Goal: Communication & Community: Answer question/provide support

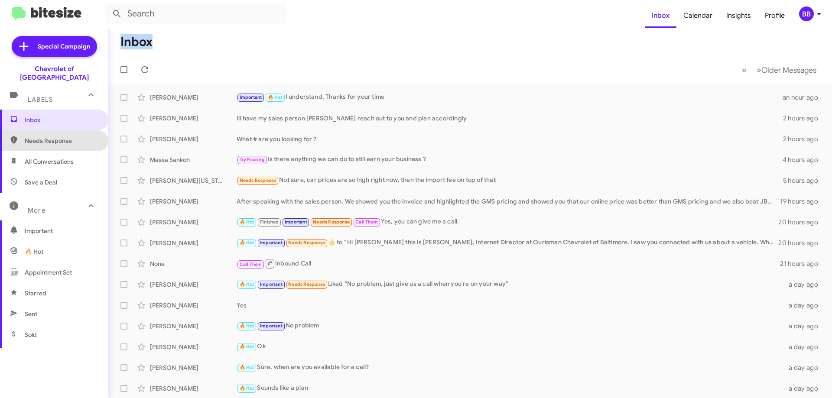
click at [60, 139] on span "Needs Response" at bounding box center [54, 140] width 108 height 21
type input "in:needs-response"
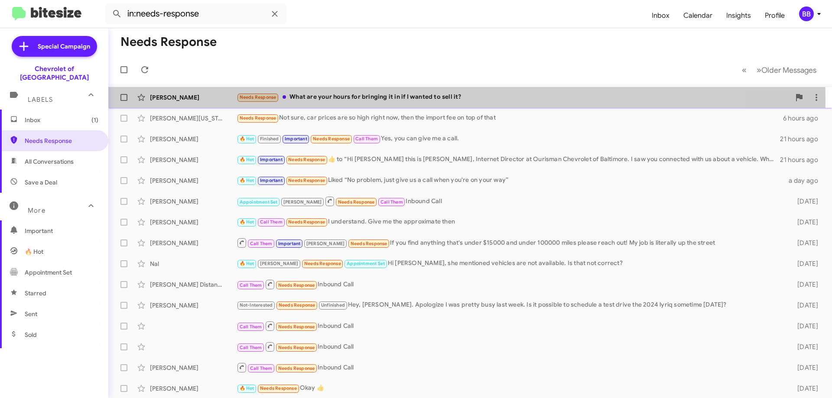
click at [400, 100] on div "Needs Response What are your hours for bringing it in if I wanted to sell it?" at bounding box center [514, 97] width 554 height 10
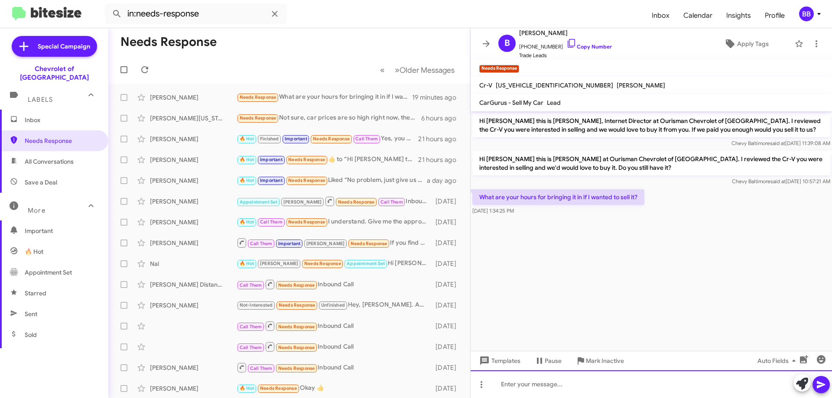
click at [556, 397] on div at bounding box center [651, 384] width 361 height 28
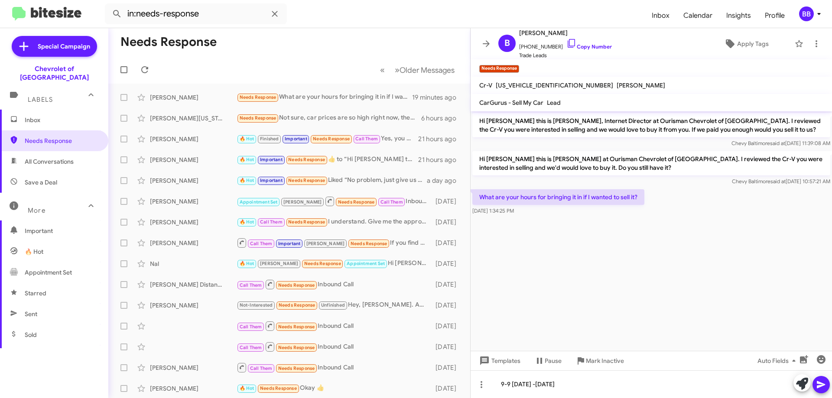
click at [819, 383] on icon at bounding box center [821, 384] width 8 height 7
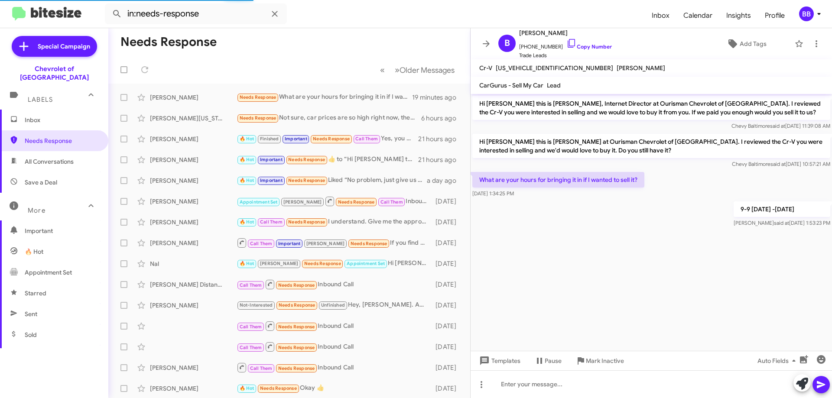
click at [40, 116] on span "Inbox" at bounding box center [62, 120] width 74 height 9
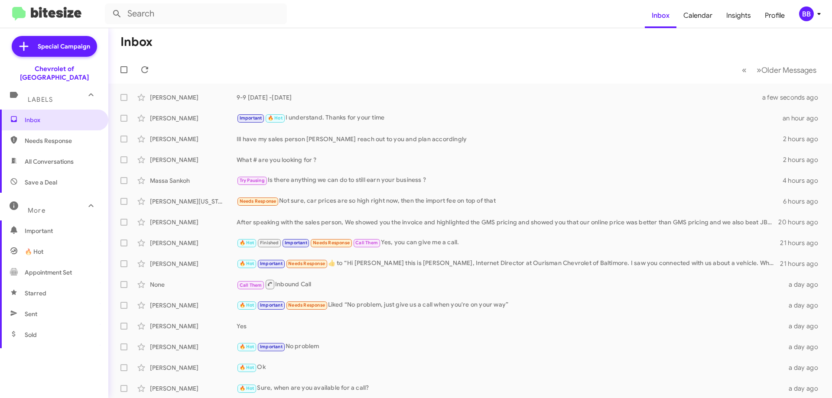
click at [45, 138] on span "Needs Response" at bounding box center [54, 140] width 108 height 21
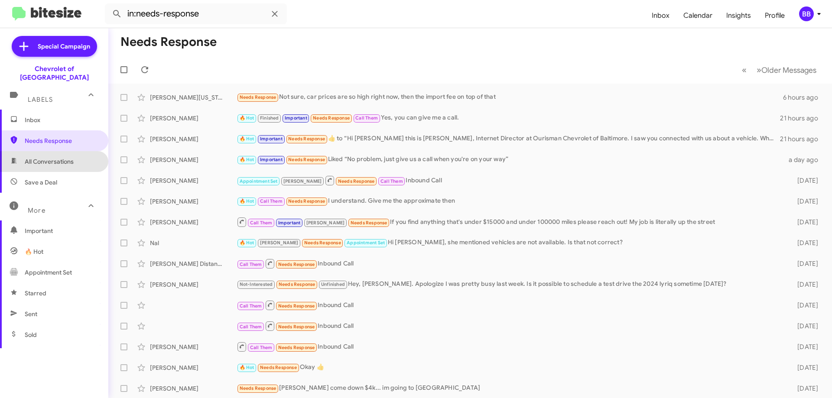
click at [58, 157] on span "All Conversations" at bounding box center [49, 161] width 49 height 9
type input "in:all-conversations"
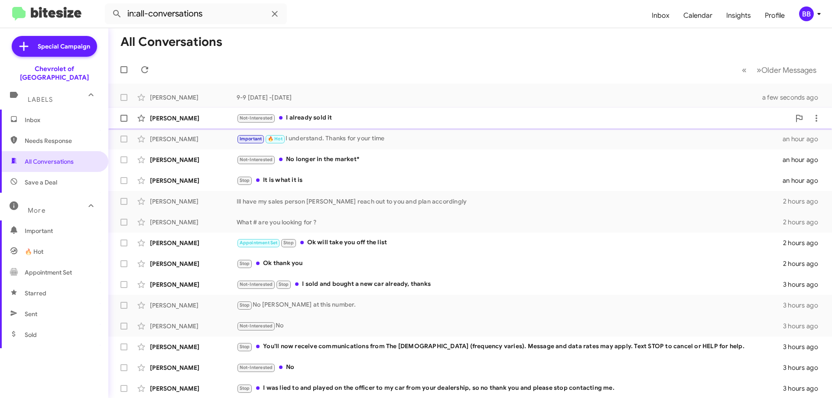
click at [348, 119] on div "Not-Interested I already sold it" at bounding box center [514, 118] width 554 height 10
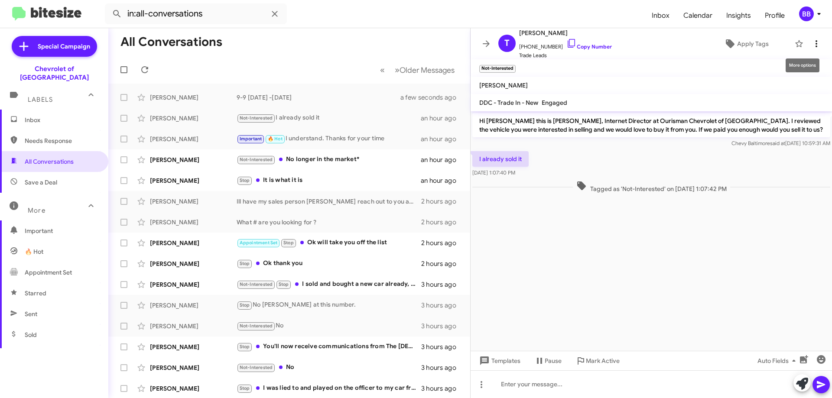
click at [816, 48] on span at bounding box center [816, 44] width 17 height 10
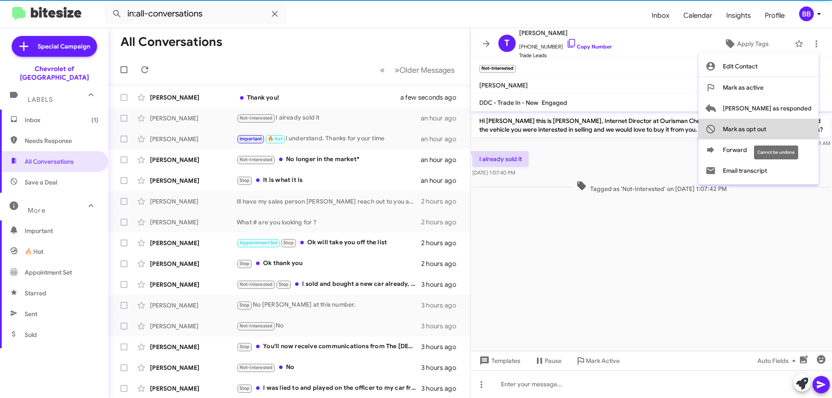
click at [766, 131] on span "Mark as opt out" at bounding box center [744, 129] width 43 height 21
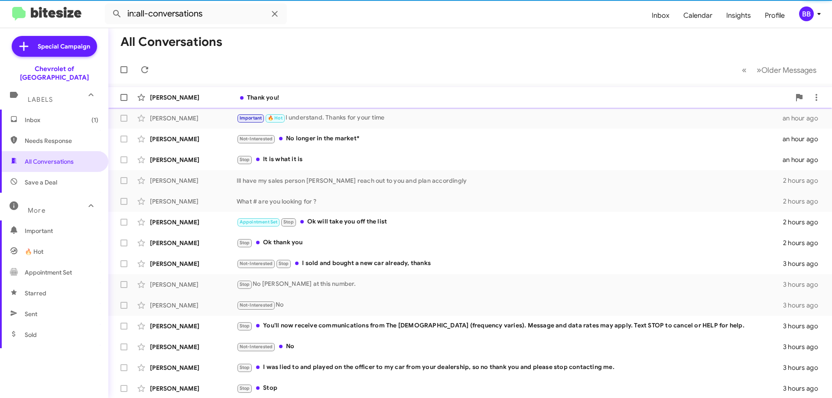
click at [327, 99] on div "Thank you!" at bounding box center [514, 97] width 554 height 9
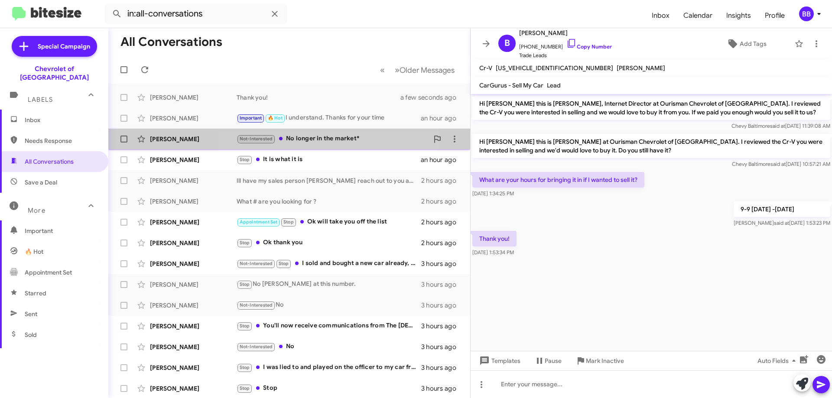
click at [327, 138] on div "Not-Interested No longer in the market*" at bounding box center [333, 139] width 192 height 10
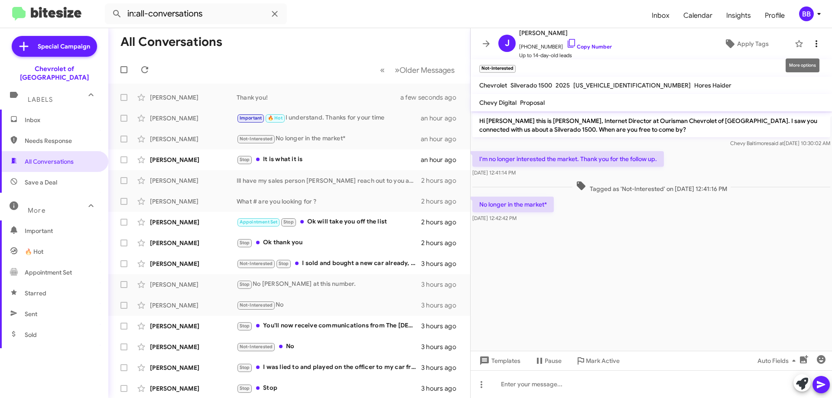
click at [811, 45] on icon at bounding box center [816, 44] width 10 height 10
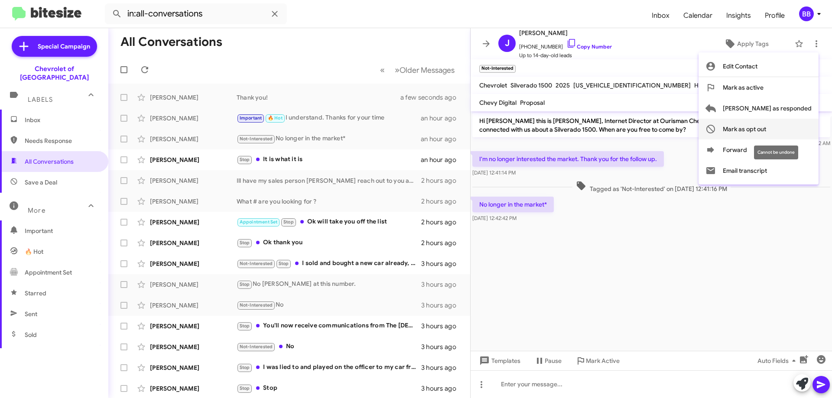
click at [766, 132] on span "Mark as opt out" at bounding box center [744, 129] width 43 height 21
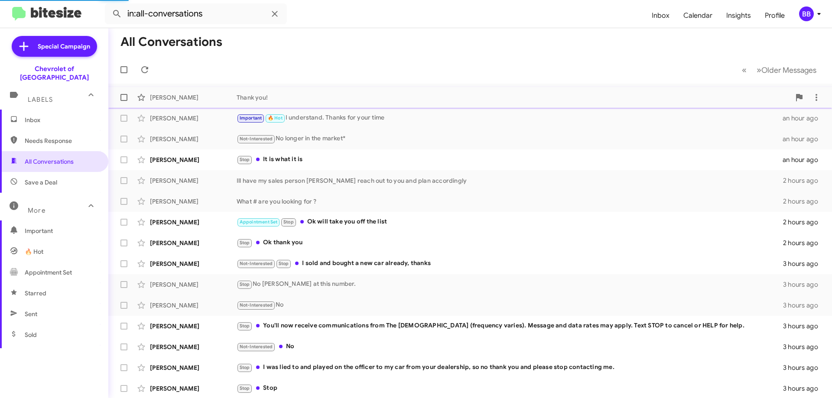
click at [344, 92] on div "[PERSON_NAME] Thank you! a few seconds ago" at bounding box center [470, 97] width 710 height 17
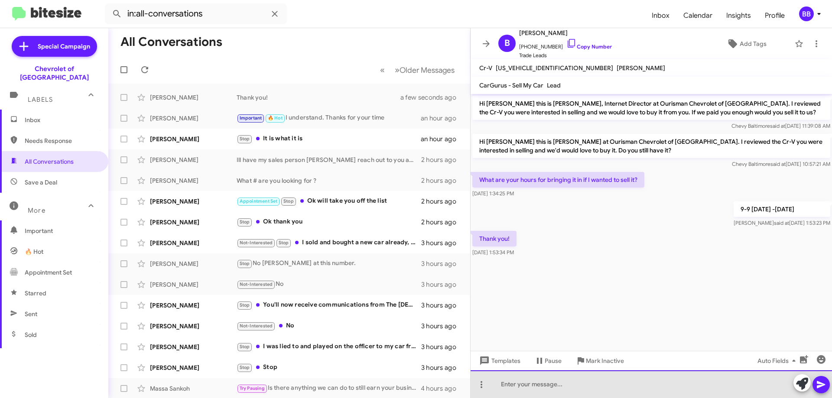
click at [526, 389] on div at bounding box center [651, 384] width 361 height 28
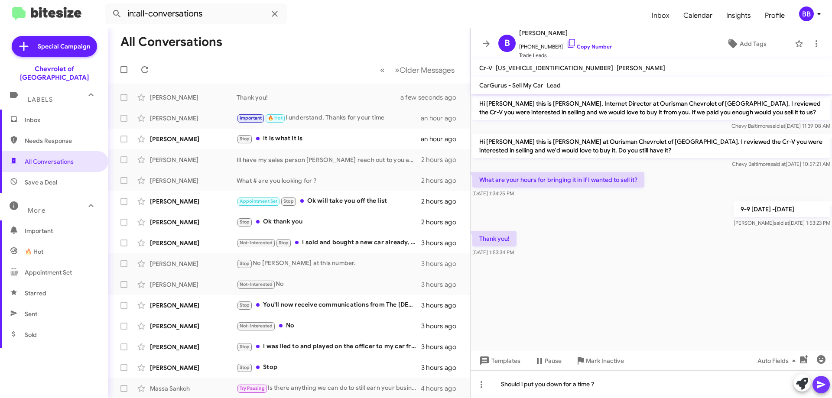
click at [820, 384] on icon at bounding box center [821, 384] width 8 height 7
click at [343, 192] on span "[PERSON_NAME] Appointment Set Stop Ok will take you off the list 2 hours ago" at bounding box center [289, 201] width 362 height 21
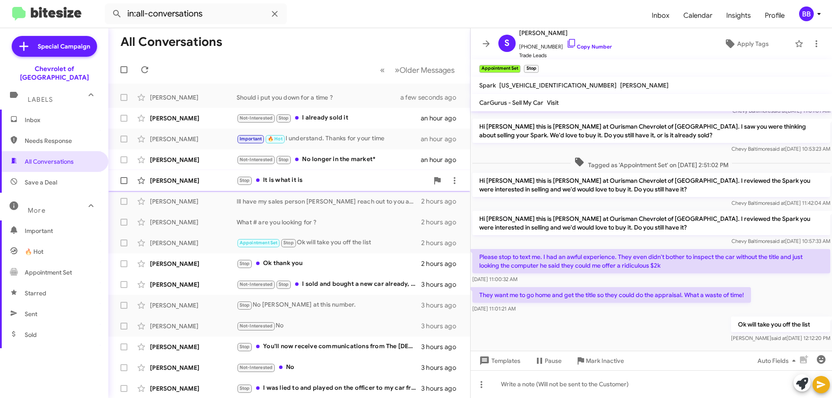
click at [348, 182] on div "Stop It is what it is" at bounding box center [333, 180] width 192 height 10
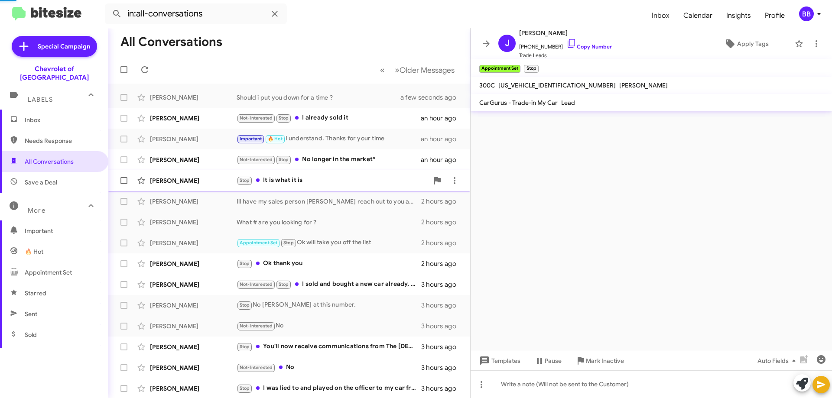
scroll to position [295, 0]
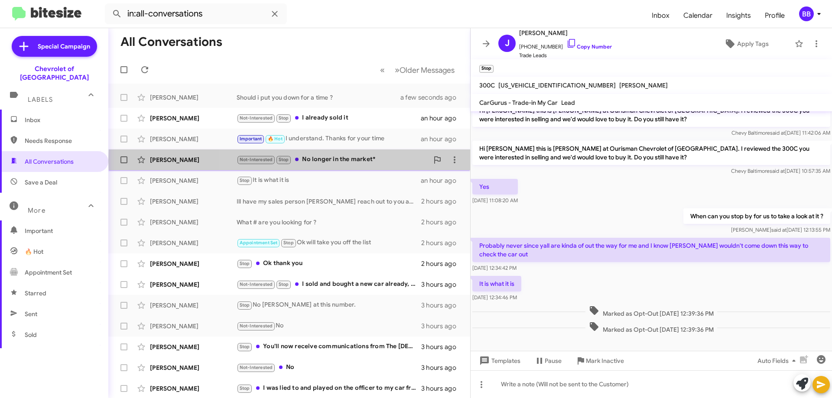
click at [352, 160] on div "Not-Interested Stop No longer in the market*" at bounding box center [333, 160] width 192 height 10
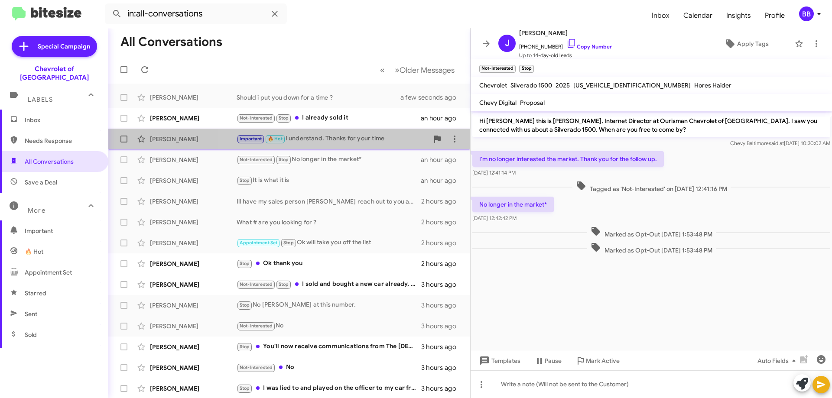
click at [343, 137] on div "Important 🔥 Hot I understand. Thanks for your time" at bounding box center [333, 139] width 192 height 10
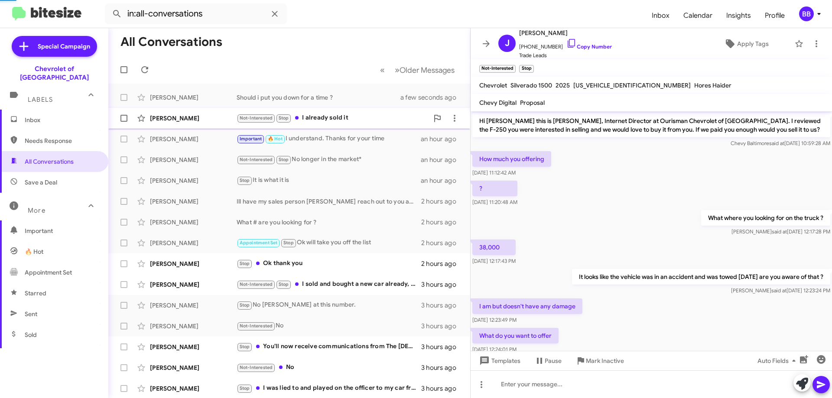
scroll to position [117, 0]
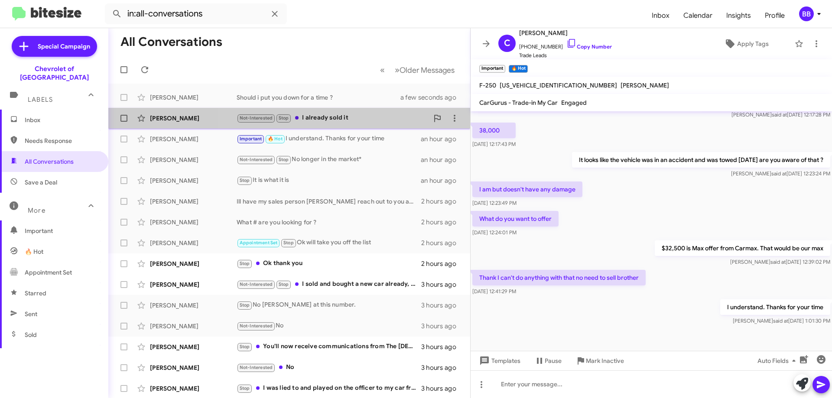
click at [343, 122] on div "Not-Interested Stop I already sold it" at bounding box center [333, 118] width 192 height 10
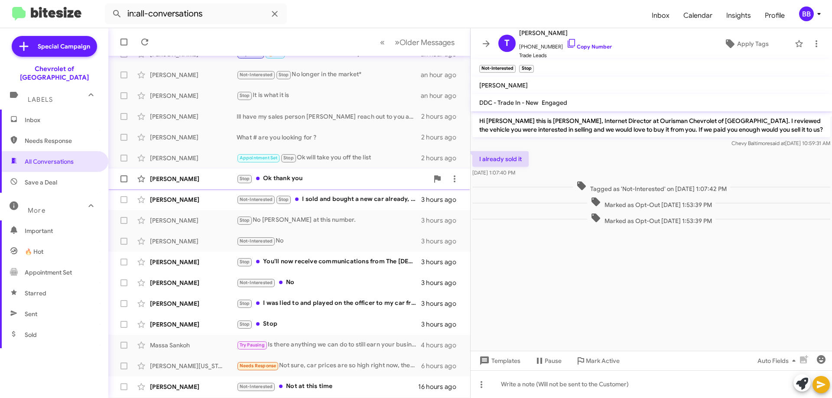
scroll to position [87, 0]
click at [344, 172] on div "[PERSON_NAME] Stop Ok thank you 2 hours ago" at bounding box center [289, 177] width 348 height 17
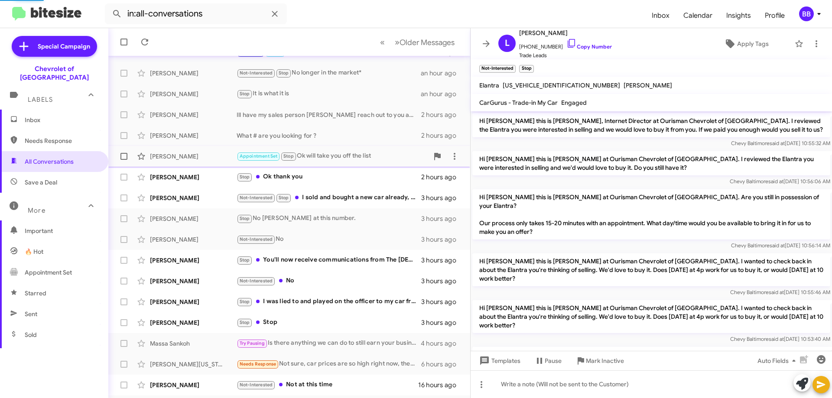
scroll to position [339, 0]
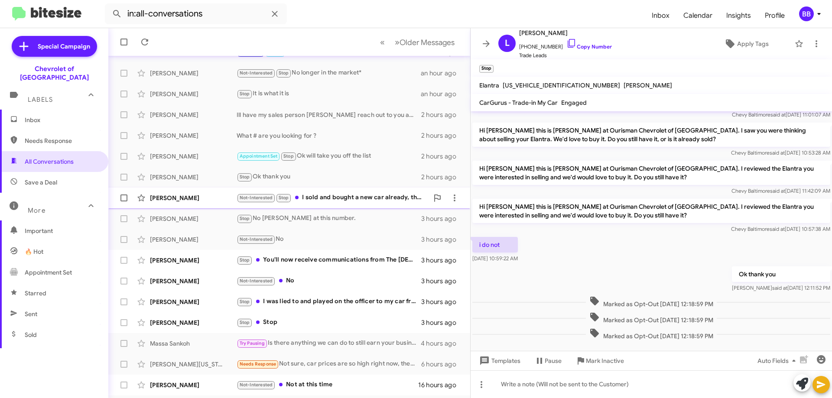
click at [356, 200] on div "Not-Interested Stop I sold and bought a new car already, thanks" at bounding box center [333, 198] width 192 height 10
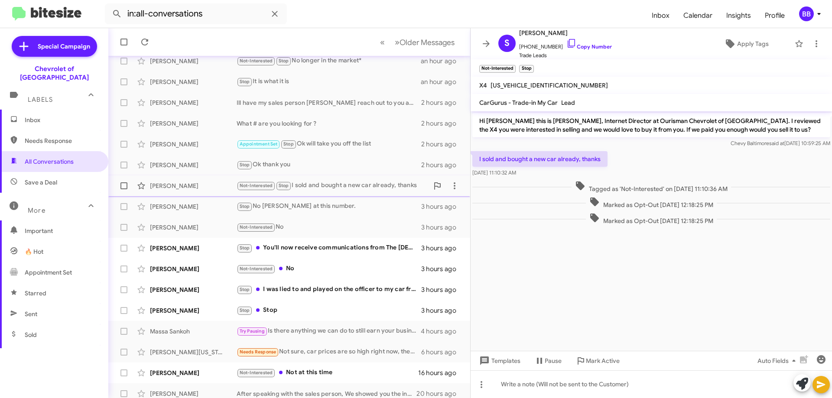
scroll to position [105, 0]
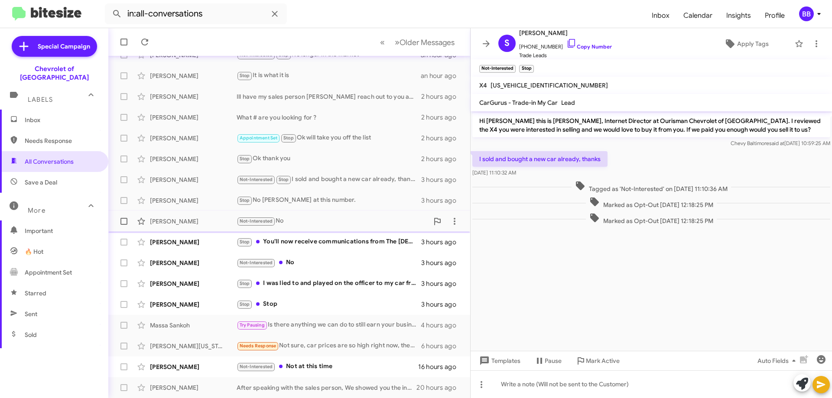
click at [338, 227] on div "[PERSON_NAME] Not-Interested No 3 hours ago" at bounding box center [289, 221] width 348 height 17
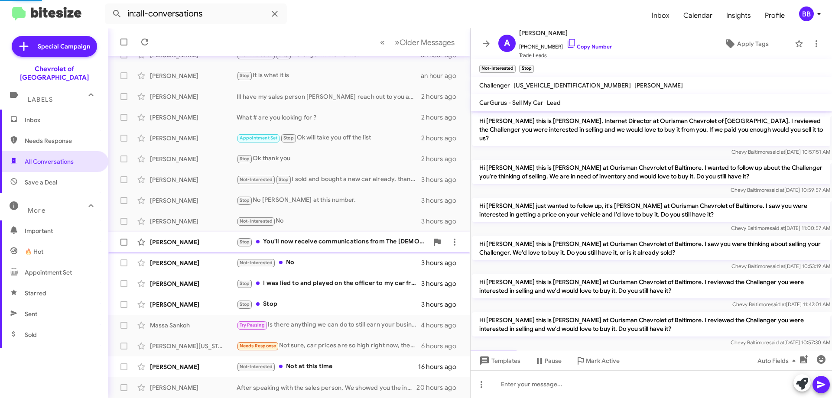
scroll to position [52, 0]
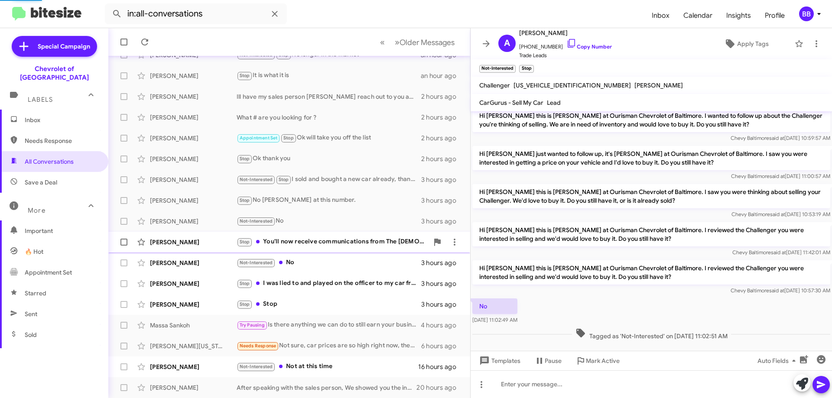
click at [345, 241] on div "Stop You'll now receive communications from [DEMOGRAPHIC_DATA] (frequency varie…" at bounding box center [333, 242] width 192 height 10
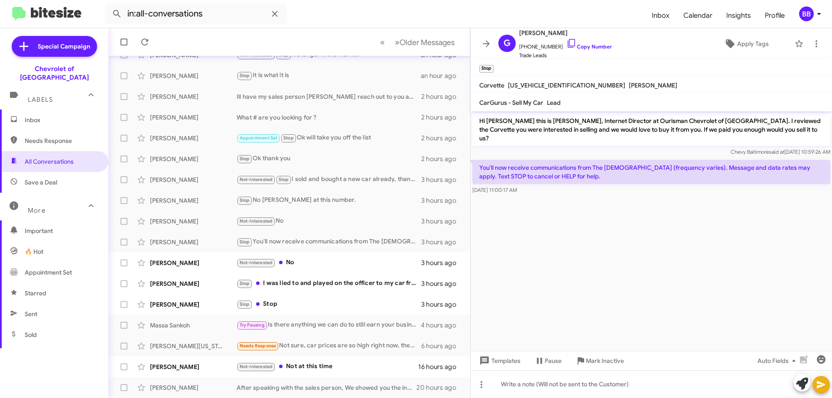
click at [538, 101] on span "CarGurus - Sell My Car" at bounding box center [511, 103] width 64 height 8
click at [552, 84] on span "[US_VEHICLE_IDENTIFICATION_NUMBER]" at bounding box center [566, 85] width 117 height 8
click at [315, 260] on div "Not-Interested No" at bounding box center [333, 263] width 192 height 10
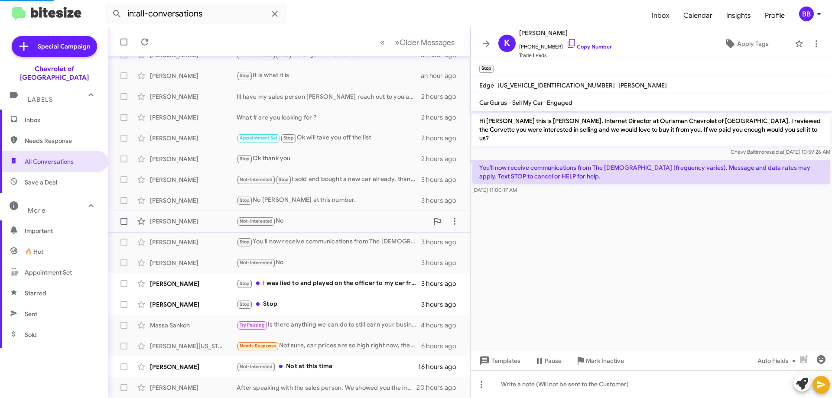
scroll to position [12, 0]
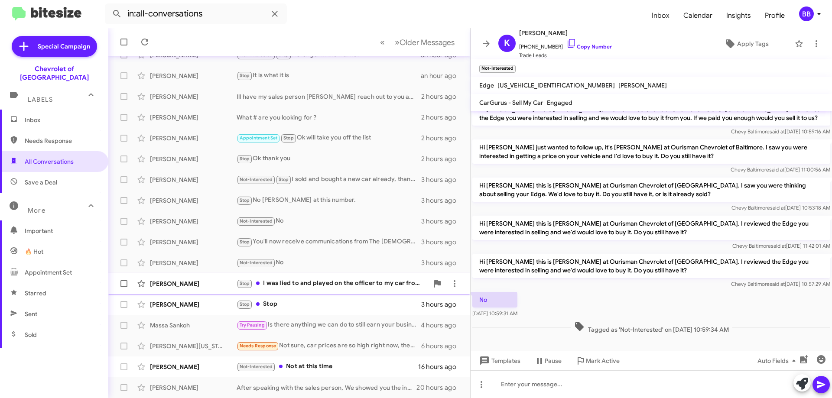
click at [332, 281] on div "Stop I was lied to and played on the officer to my car from your dealership, so…" at bounding box center [333, 284] width 192 height 10
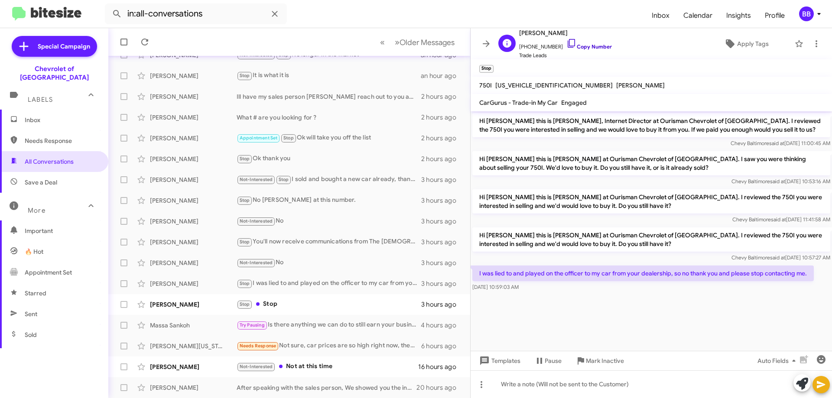
click at [566, 42] on icon at bounding box center [571, 43] width 10 height 10
drag, startPoint x: 578, startPoint y: 261, endPoint x: 598, endPoint y: 287, distance: 32.4
click at [598, 287] on div "[DATE] 10:59:03 AM" at bounding box center [642, 287] width 341 height 9
click at [811, 45] on icon at bounding box center [816, 44] width 10 height 10
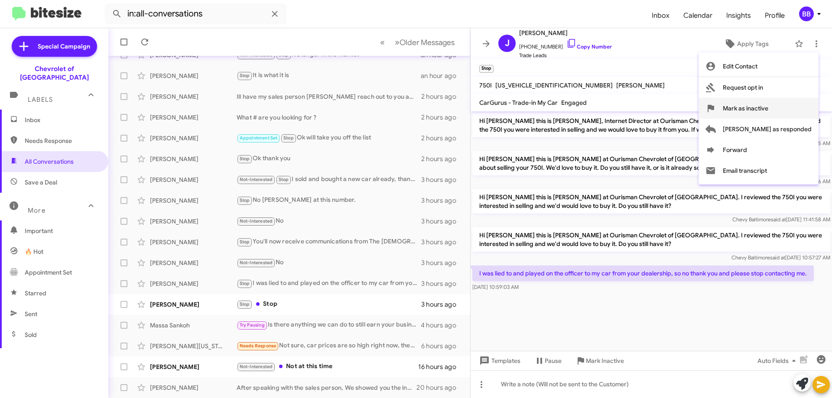
click at [768, 110] on span "Mark as inactive" at bounding box center [745, 108] width 45 height 21
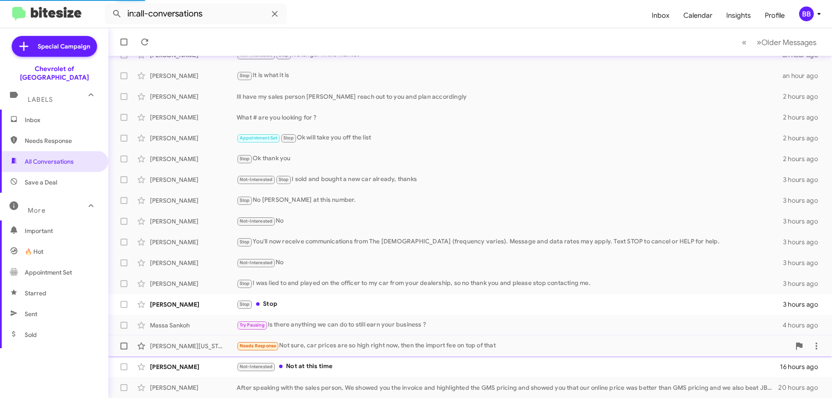
scroll to position [84, 0]
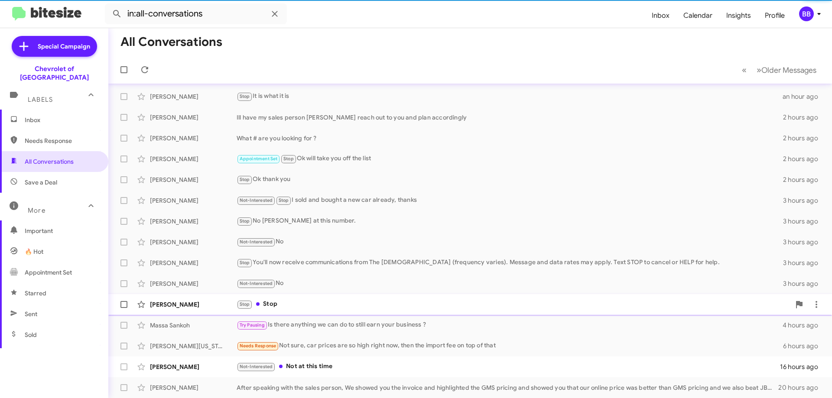
click at [362, 303] on div "Stop Stop" at bounding box center [514, 304] width 554 height 10
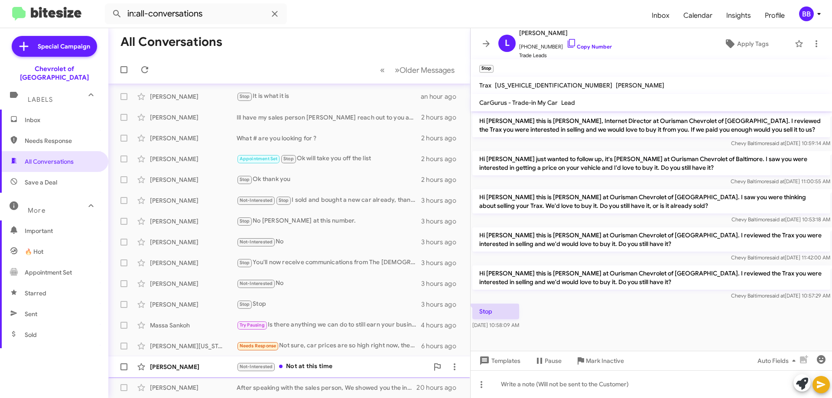
click at [315, 365] on div "Not-Interested Not at this time" at bounding box center [333, 367] width 192 height 10
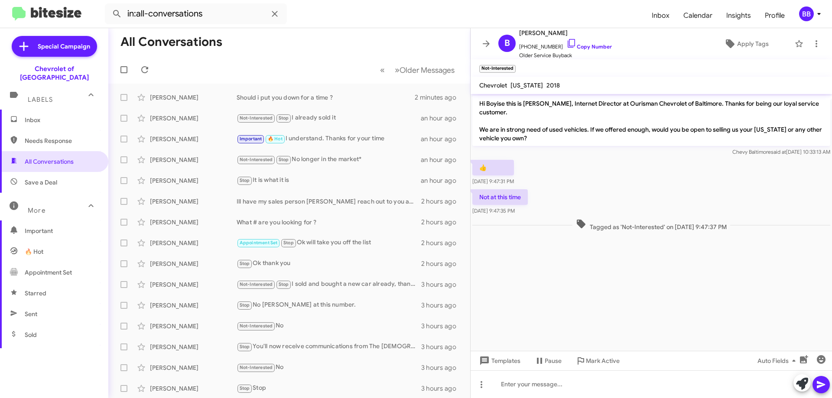
click at [50, 116] on span "Inbox" at bounding box center [62, 120] width 74 height 9
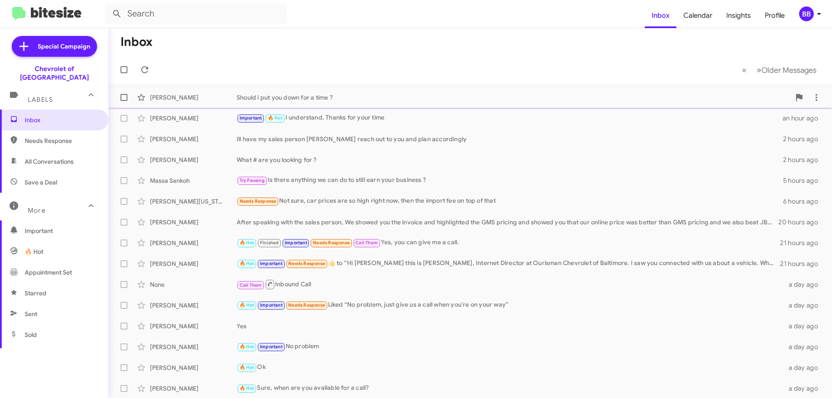
click at [355, 92] on div "[PERSON_NAME] Should i put you down for a time ? 2 minutes ago" at bounding box center [470, 97] width 710 height 17
